Goal: Task Accomplishment & Management: Use online tool/utility

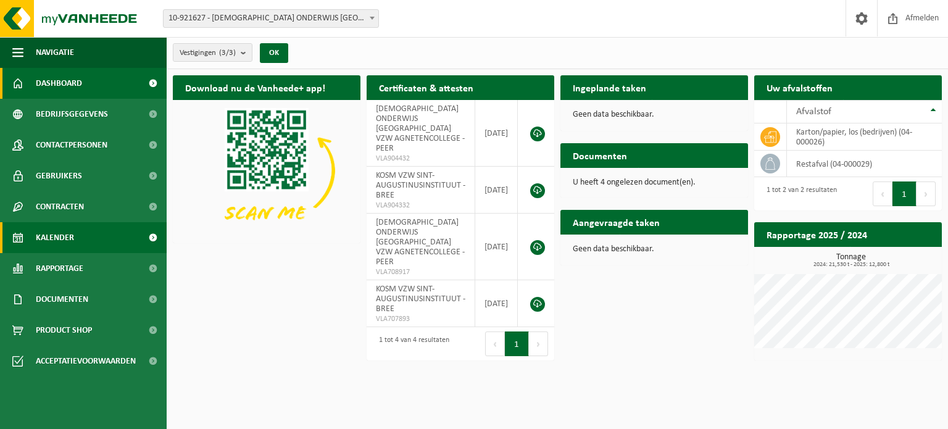
click at [57, 233] on span "Kalender" at bounding box center [55, 237] width 38 height 31
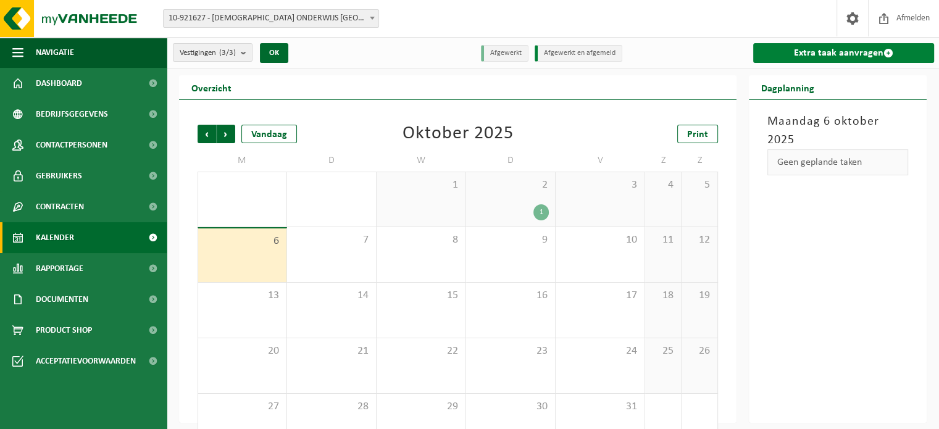
click at [873, 49] on link "Extra taak aanvragen" at bounding box center [843, 53] width 181 height 20
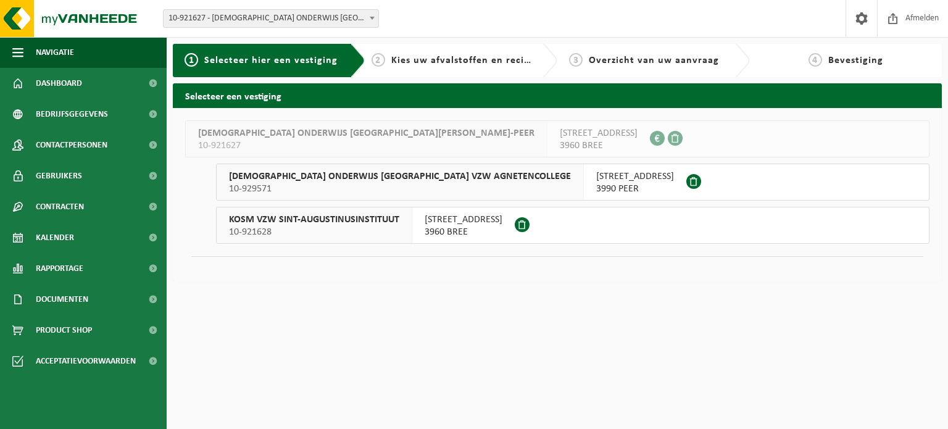
click at [472, 222] on span "SINT-JACOBSTRAAT 12" at bounding box center [464, 220] width 78 height 12
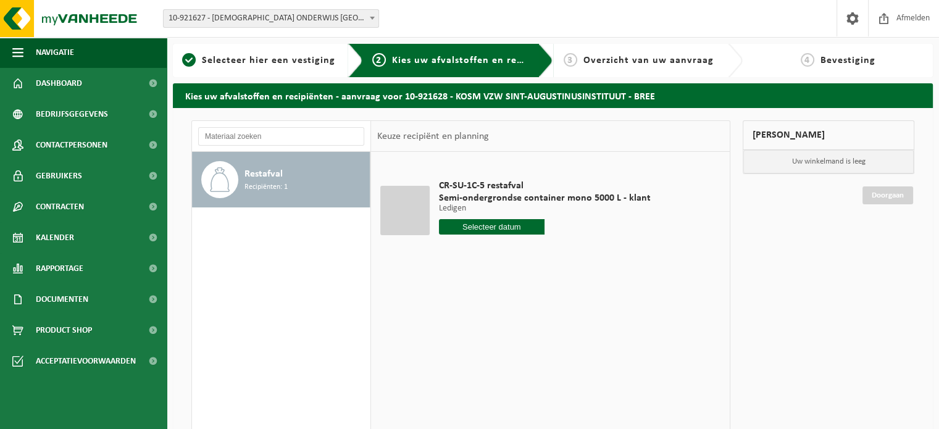
click at [496, 227] on input "text" at bounding box center [492, 226] width 106 height 15
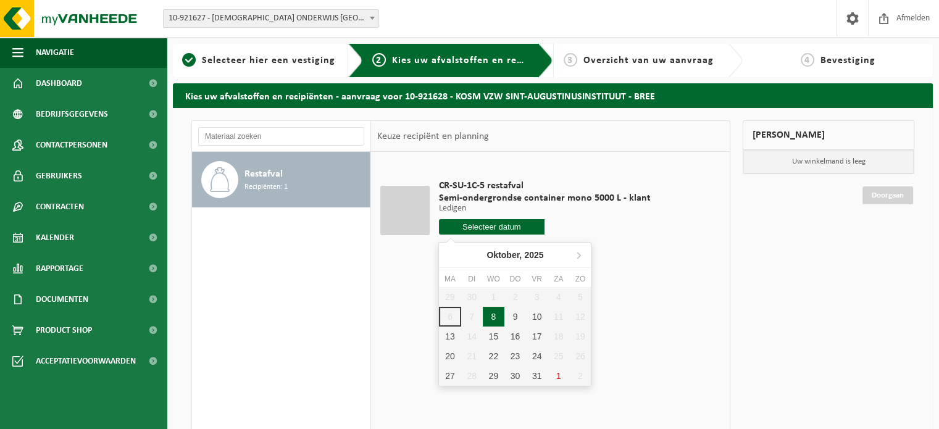
click at [495, 315] on div "8" at bounding box center [494, 317] width 22 height 20
type input "Van 2025-10-08"
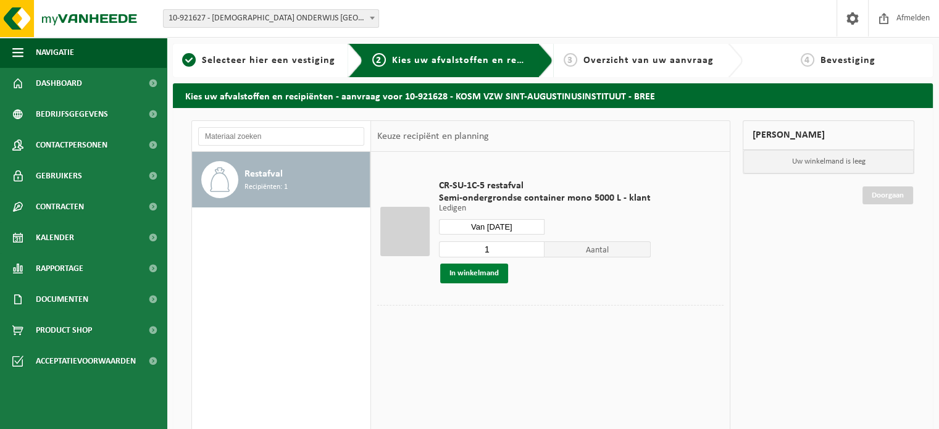
click at [478, 268] on button "In winkelmand" at bounding box center [474, 274] width 68 height 20
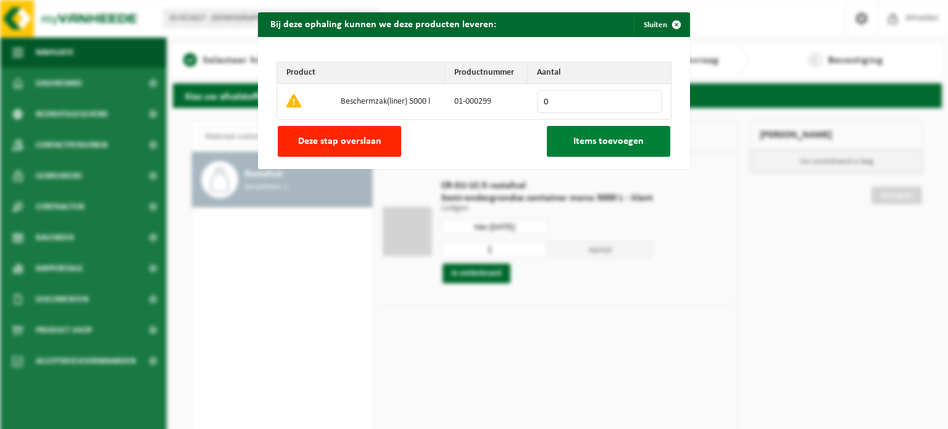
click at [592, 144] on span "Items toevoegen" at bounding box center [609, 141] width 70 height 10
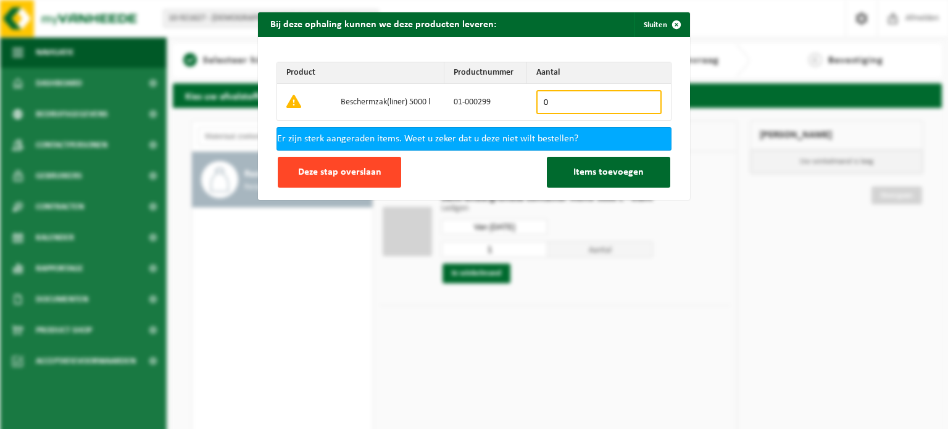
click at [356, 167] on span "Deze stap overslaan" at bounding box center [339, 172] width 83 height 10
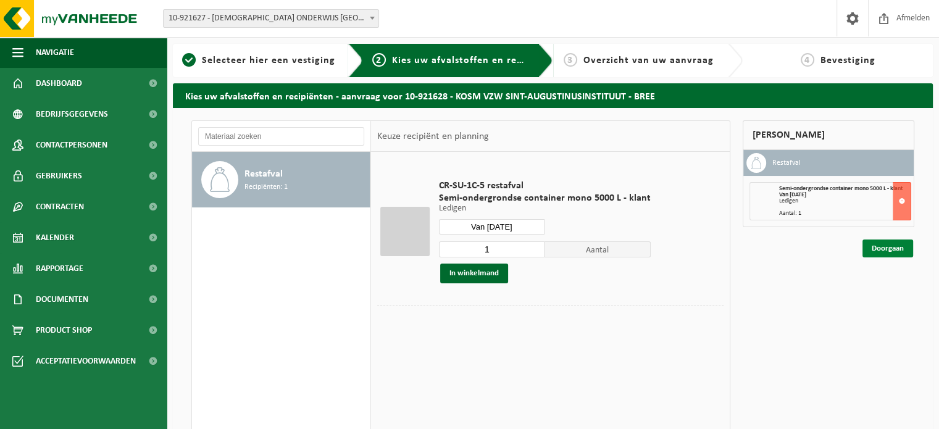
click at [902, 250] on link "Doorgaan" at bounding box center [888, 249] width 51 height 18
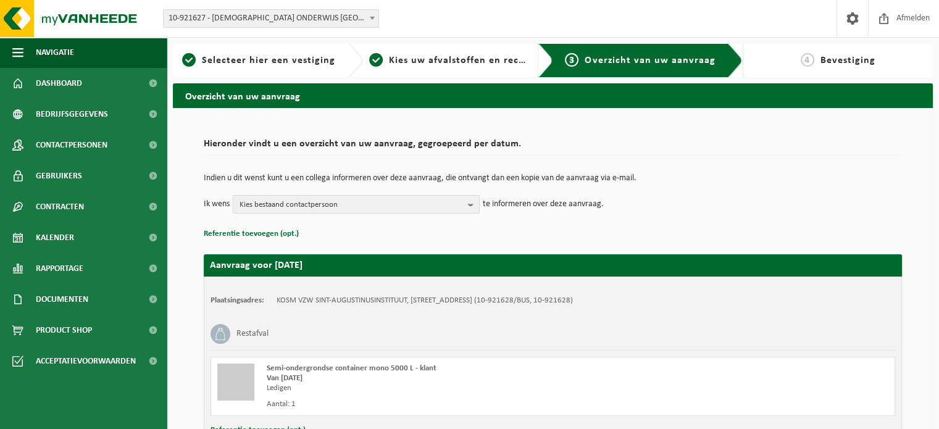
scroll to position [99, 0]
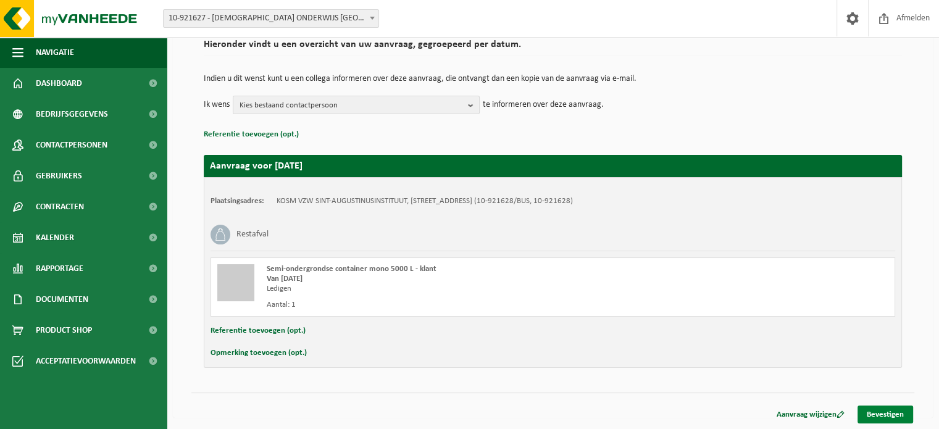
click at [871, 416] on link "Bevestigen" at bounding box center [886, 415] width 56 height 18
